Goal: Transaction & Acquisition: Purchase product/service

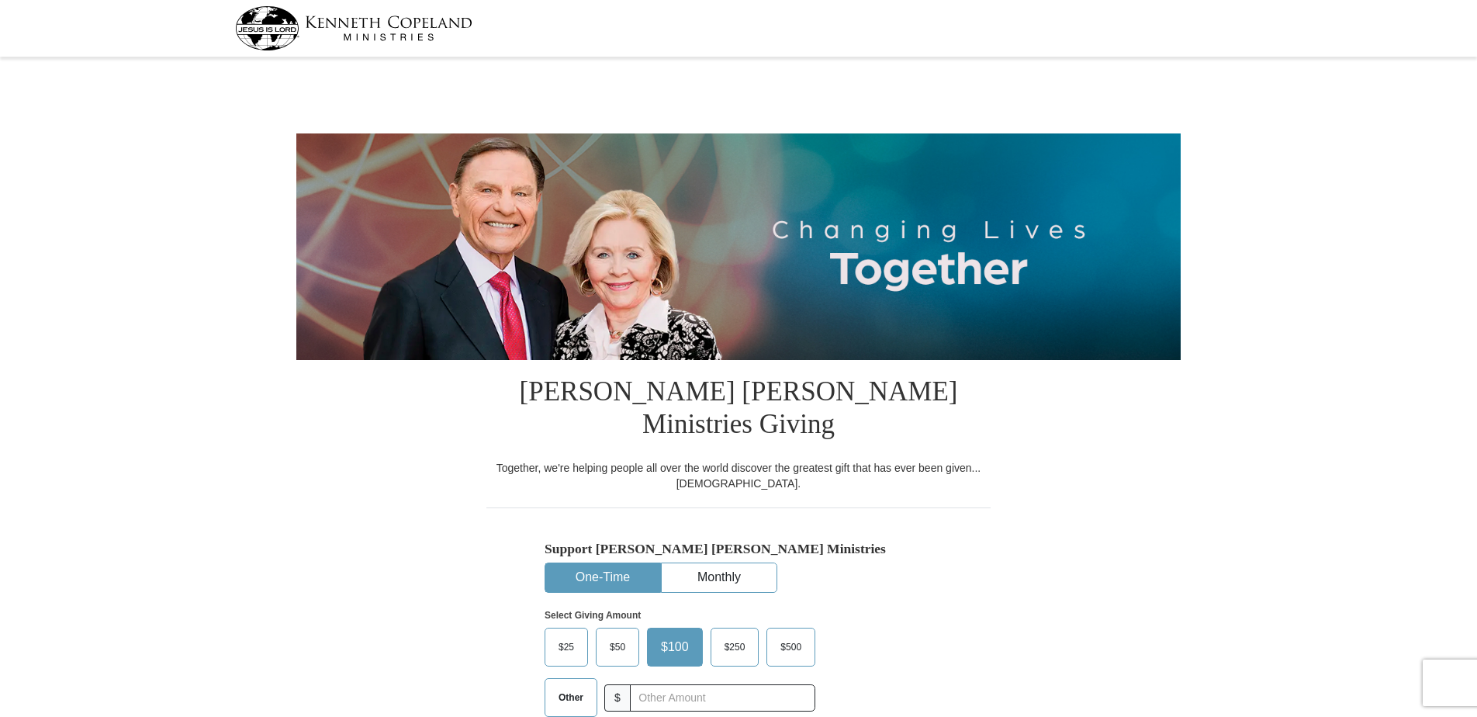
select select "WA"
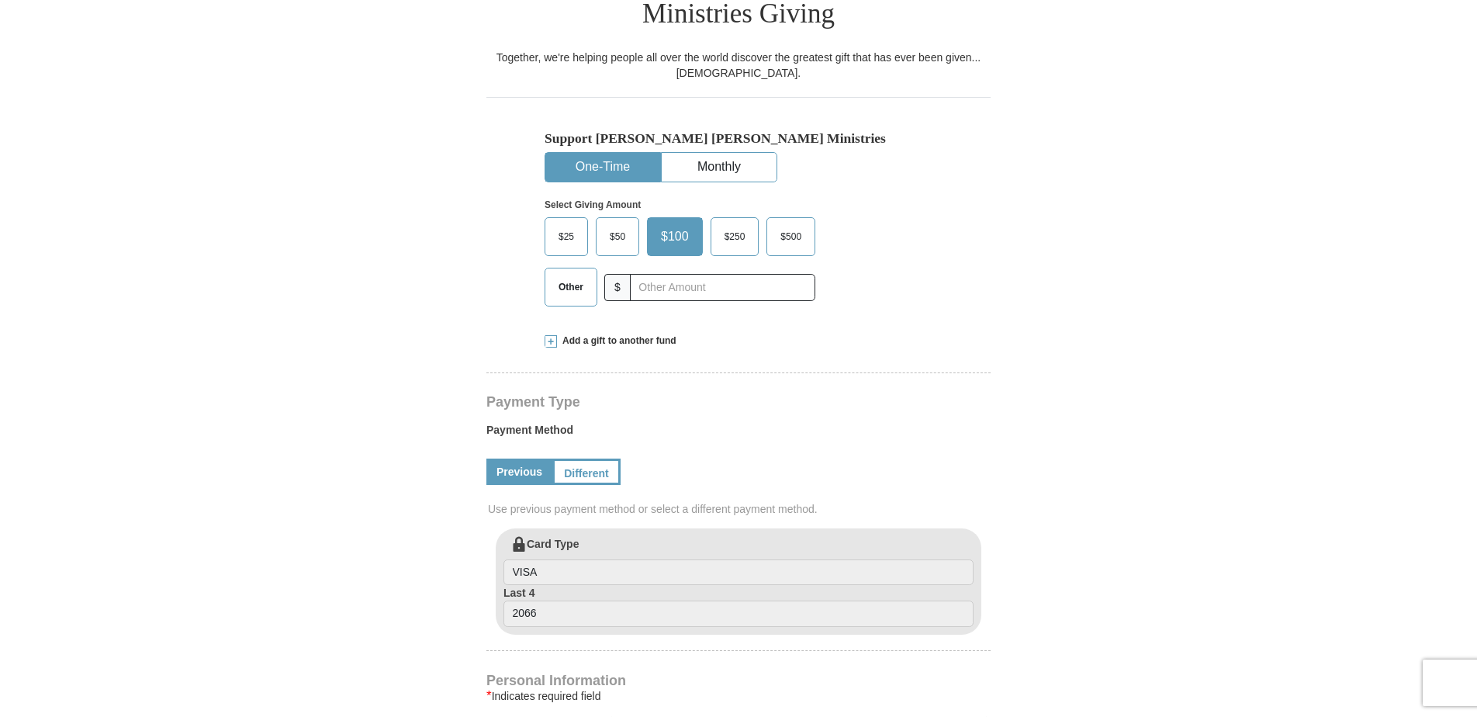
scroll to position [388, 0]
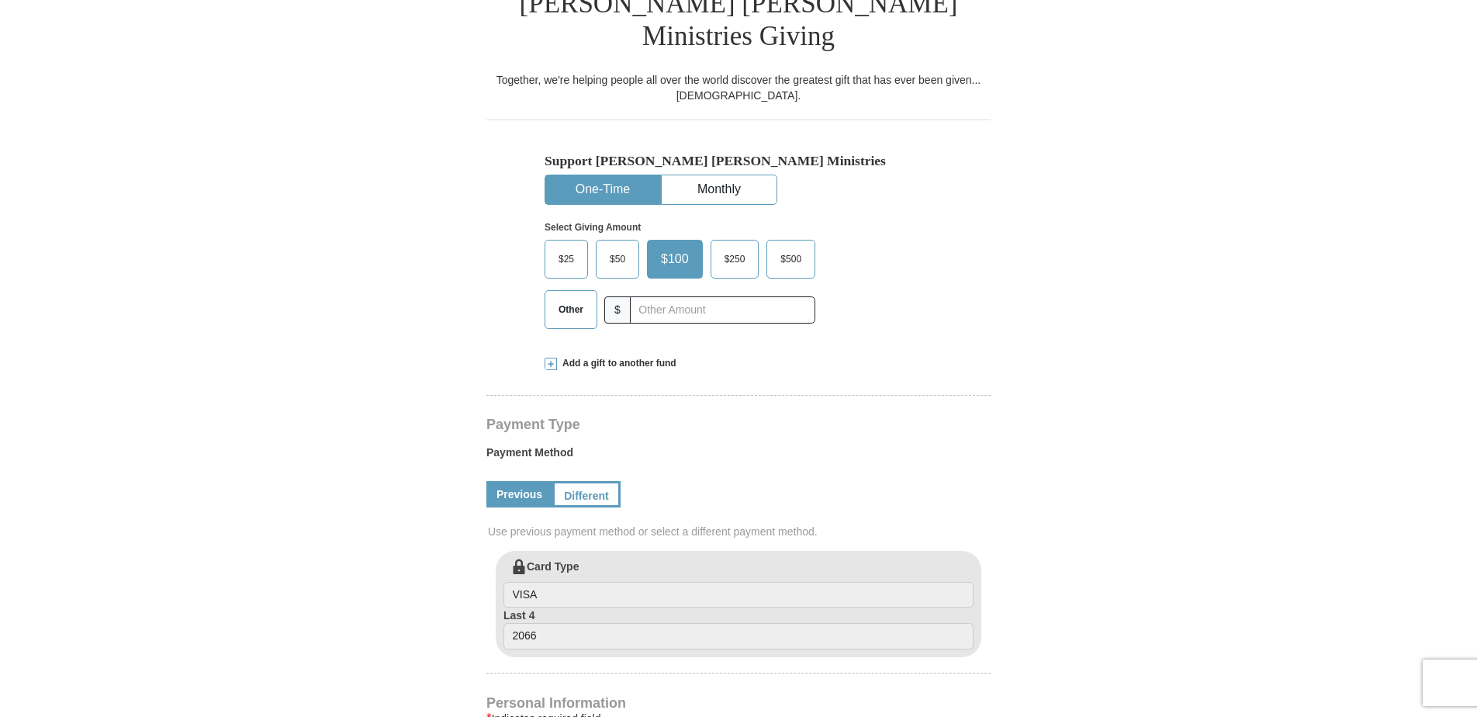
click at [556, 358] on span at bounding box center [550, 364] width 12 height 12
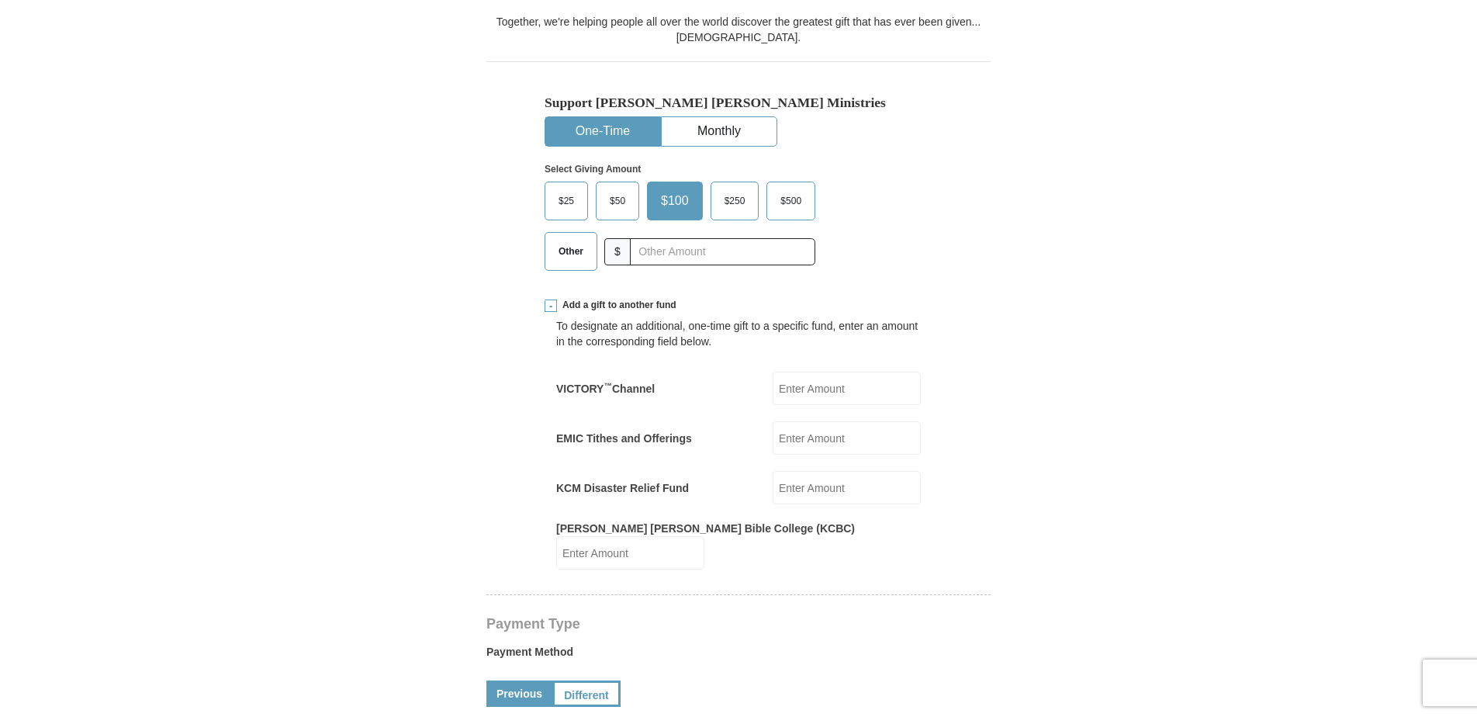
scroll to position [543, 0]
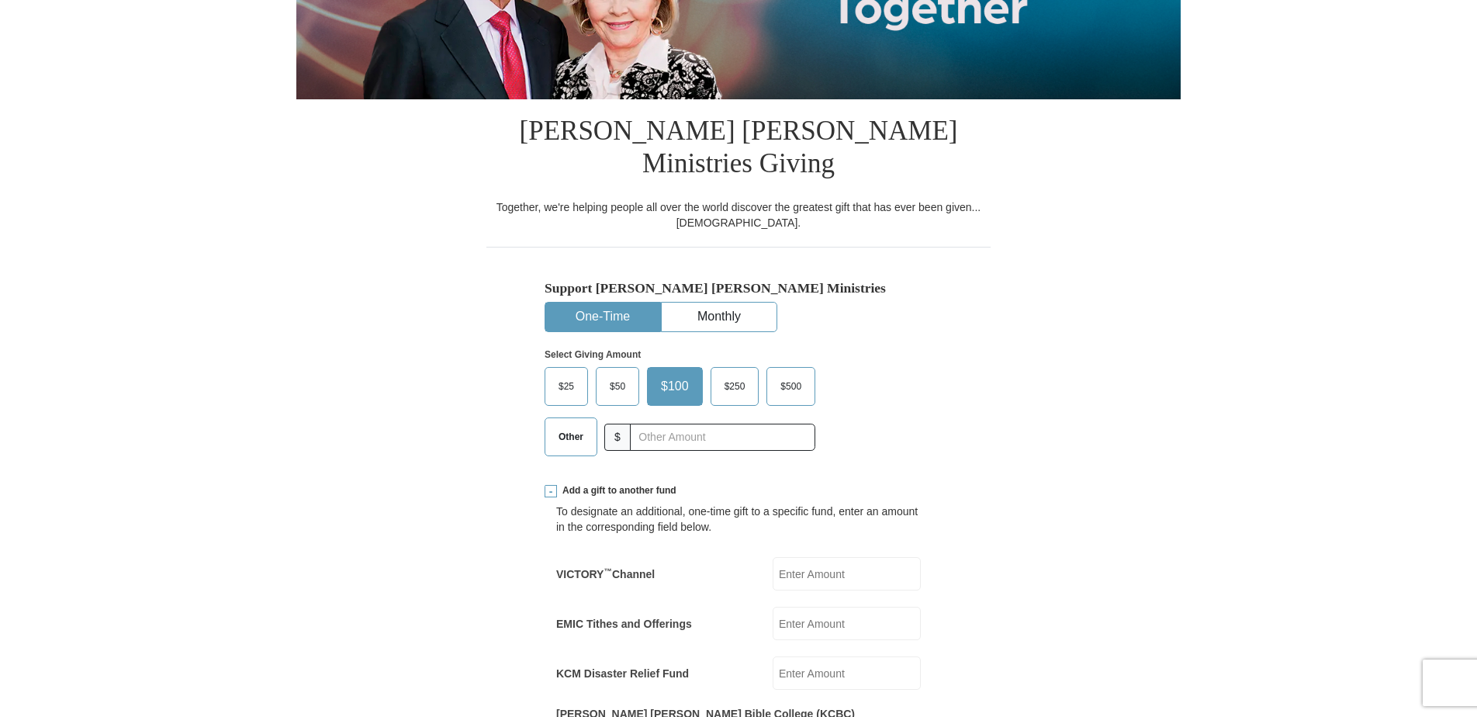
drag, startPoint x: 930, startPoint y: 534, endPoint x: 900, endPoint y: 524, distance: 31.6
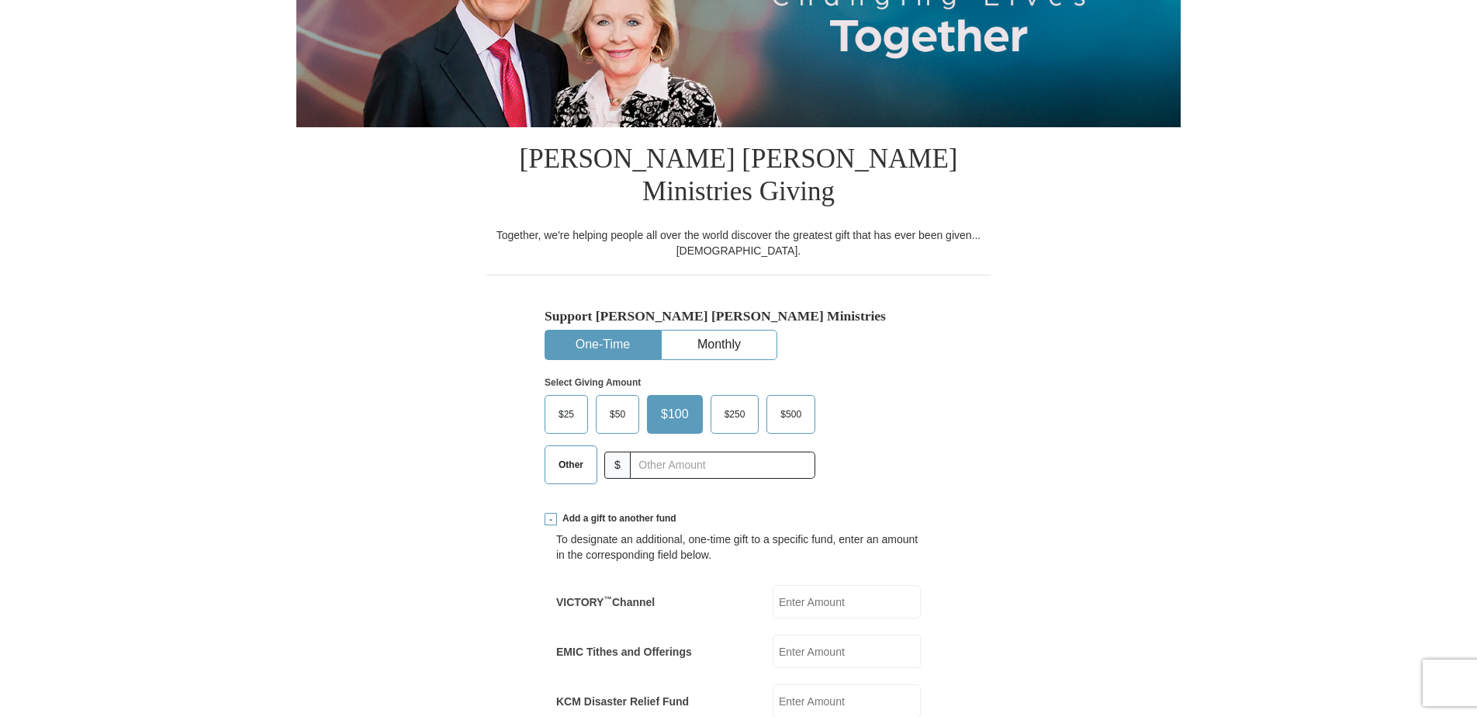
drag, startPoint x: 900, startPoint y: 524, endPoint x: 848, endPoint y: 319, distance: 212.0
click at [848, 319] on div "Support [PERSON_NAME] [PERSON_NAME] Ministries One-Time Monthly Select Giving A…" at bounding box center [738, 402] width 388 height 188
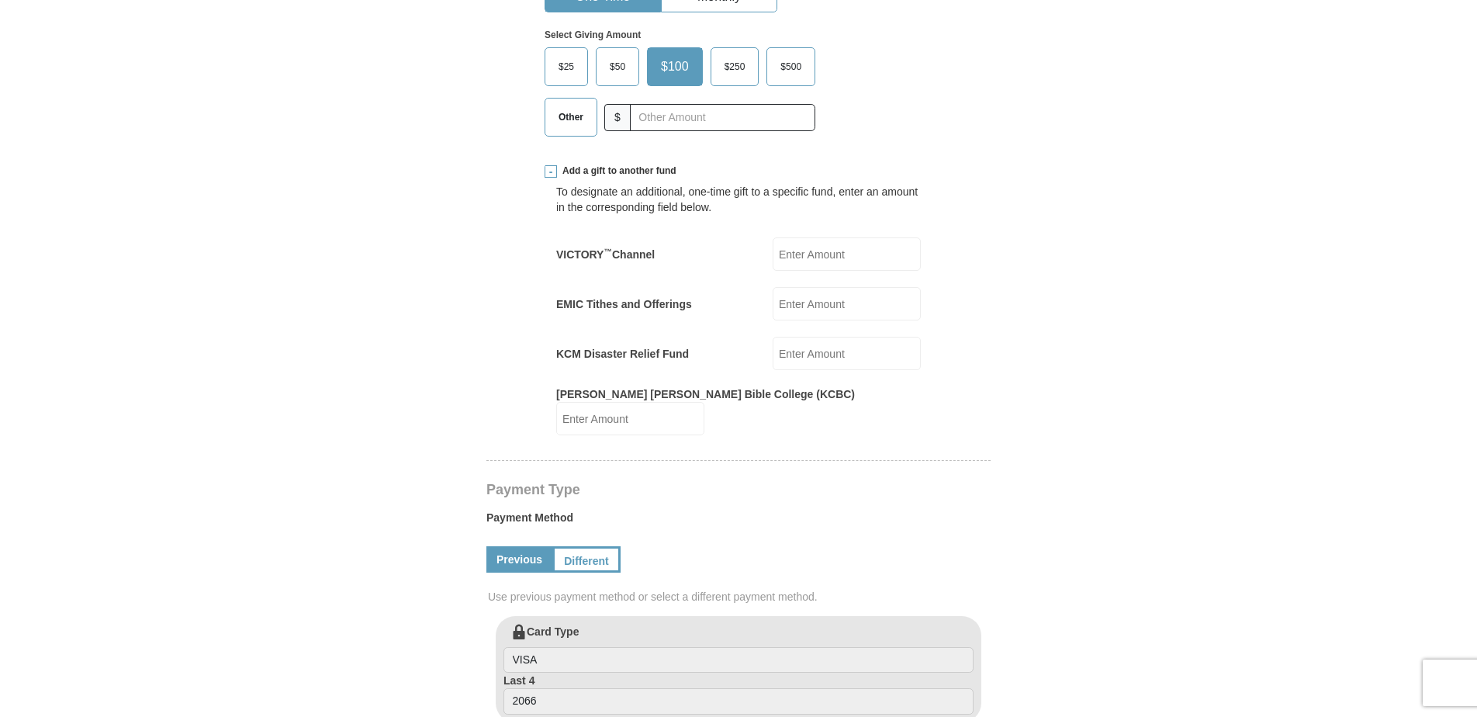
scroll to position [776, 0]
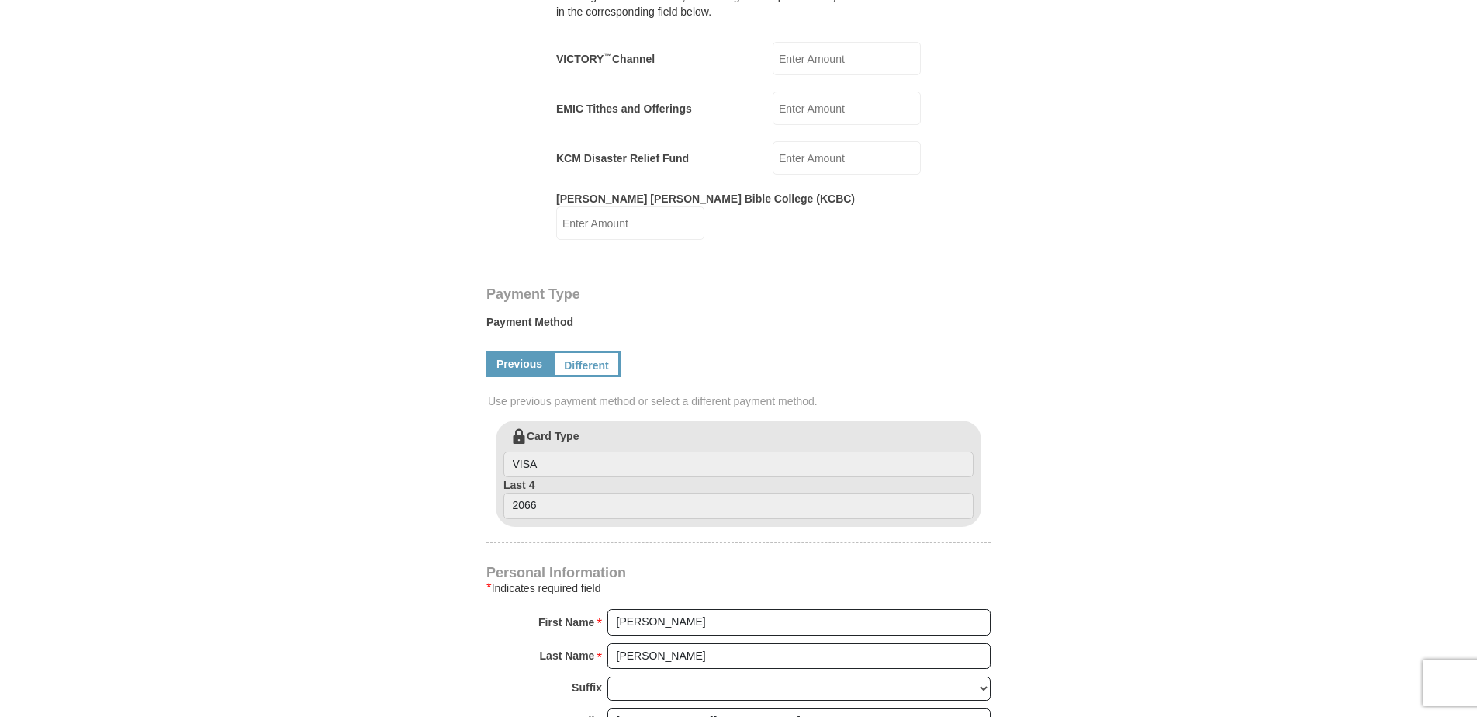
drag, startPoint x: 880, startPoint y: 441, endPoint x: 877, endPoint y: 476, distance: 35.8
drag, startPoint x: 877, startPoint y: 476, endPoint x: 1283, endPoint y: 546, distance: 411.6
drag, startPoint x: 1275, startPoint y: 545, endPoint x: 1246, endPoint y: 565, distance: 35.3
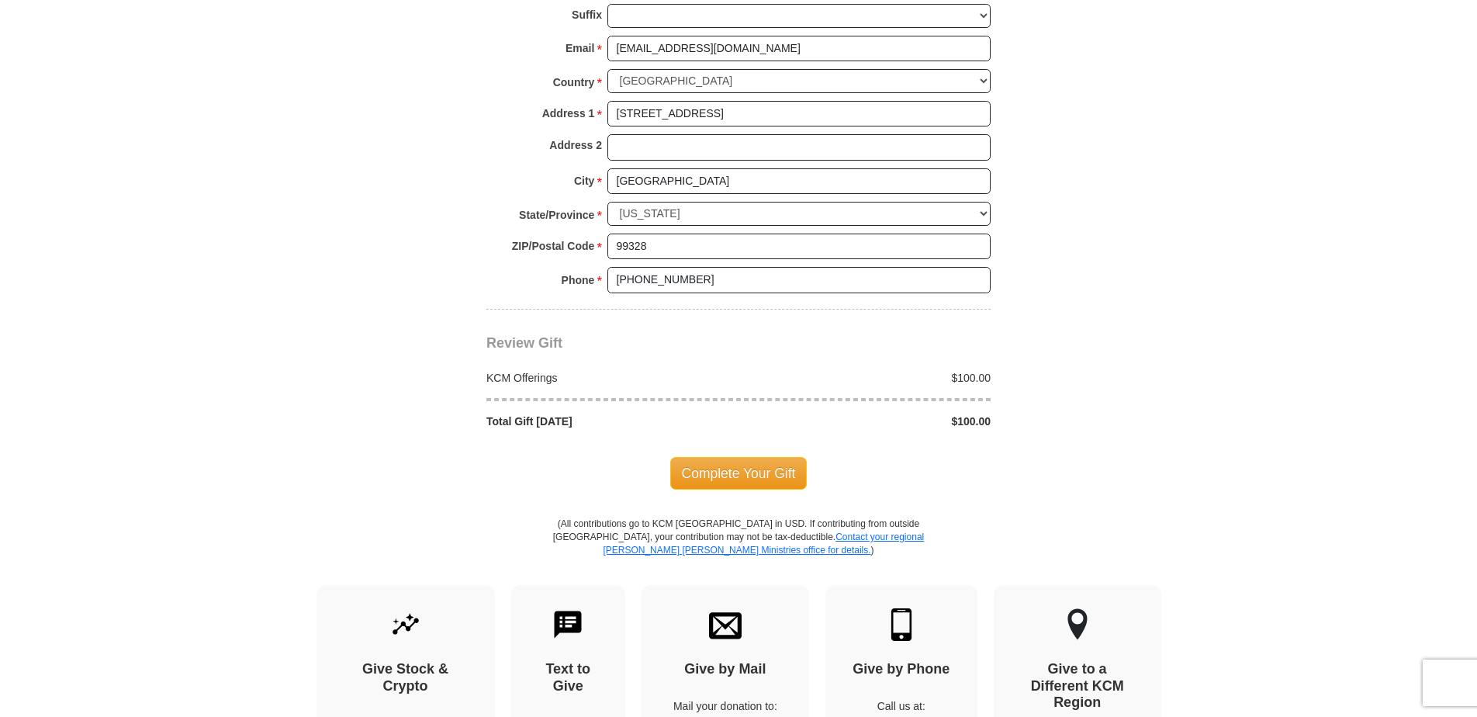
scroll to position [1474, 0]
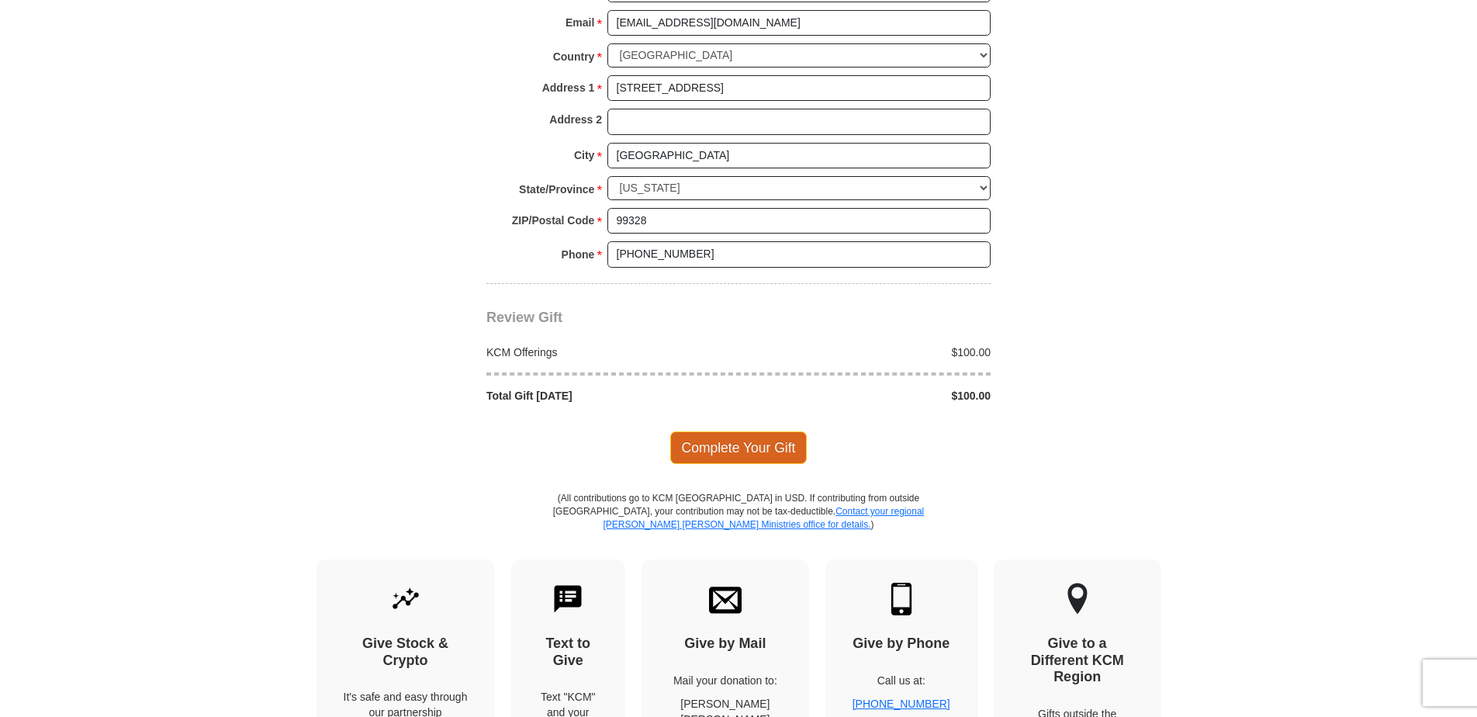
click at [768, 431] on span "Complete Your Gift" at bounding box center [738, 447] width 137 height 33
